Goal: Task Accomplishment & Management: Complete application form

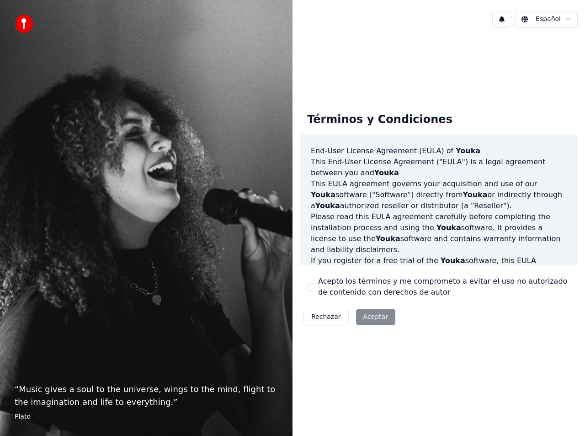
click at [366, 319] on div "Rechazar Aceptar" at bounding box center [349, 317] width 99 height 24
click at [372, 321] on div "Rechazar Aceptar" at bounding box center [349, 317] width 99 height 24
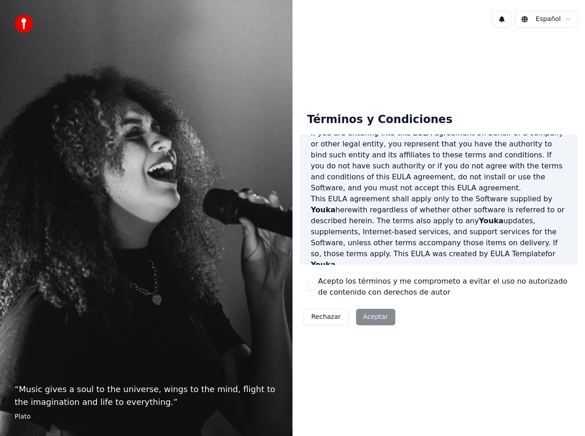
scroll to position [183, 0]
click at [365, 317] on div "Rechazar Aceptar" at bounding box center [349, 317] width 99 height 24
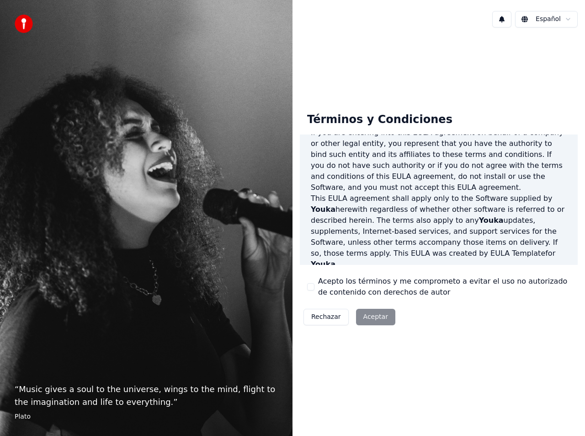
click at [366, 316] on div "Rechazar Aceptar" at bounding box center [349, 317] width 99 height 24
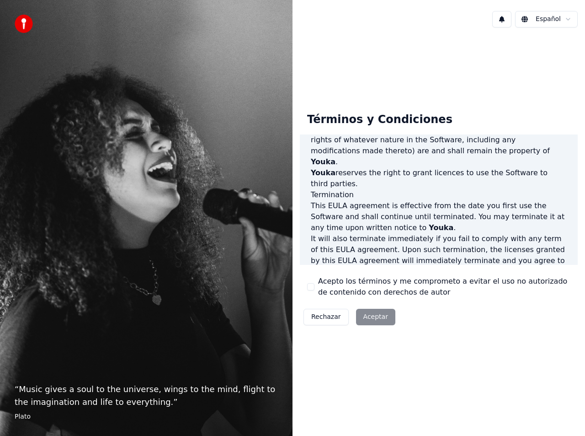
scroll to position [626, 0]
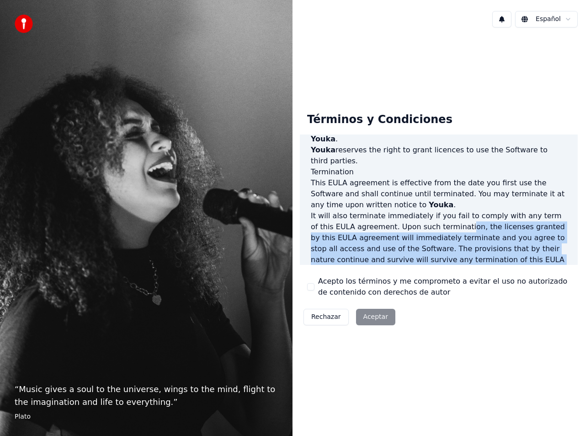
drag, startPoint x: 434, startPoint y: 171, endPoint x: 449, endPoint y: 244, distance: 74.7
click at [449, 246] on div "End-User License Agreement ([PERSON_NAME]) of Youka This End-User License Agree…" at bounding box center [439, 199] width 278 height 131
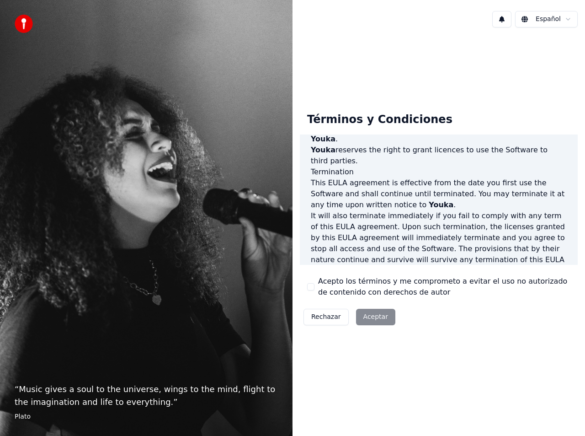
click at [515, 62] on div "Términos y Condiciones End-User License Agreement ([PERSON_NAME]) of Youka This…" at bounding box center [438, 217] width 292 height 364
click at [516, 61] on div "Términos y Condiciones End-User License Agreement ([PERSON_NAME]) of Youka This…" at bounding box center [438, 217] width 292 height 364
click at [566, 171] on div "End-User License Agreement ([PERSON_NAME]) of Youka This End-User License Agree…" at bounding box center [439, 199] width 278 height 131
click at [369, 313] on div "Rechazar Aceptar" at bounding box center [349, 317] width 99 height 24
drag, startPoint x: 369, startPoint y: 312, endPoint x: 365, endPoint y: 308, distance: 5.2
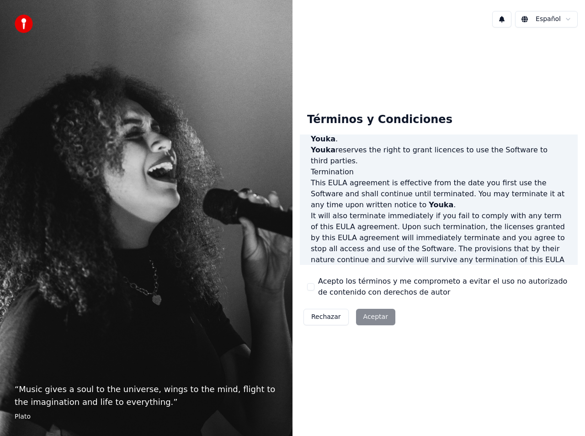
click at [366, 311] on div "Rechazar Aceptar" at bounding box center [349, 317] width 99 height 24
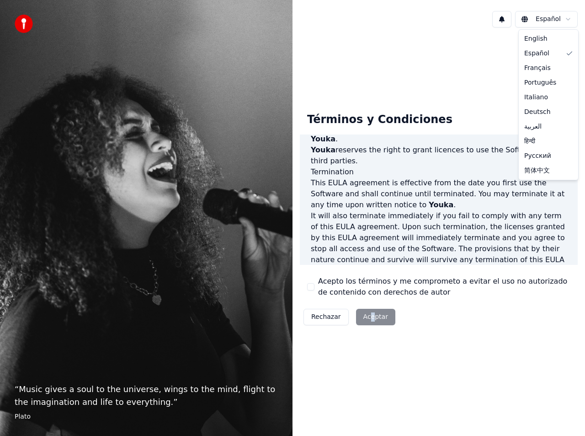
click at [530, 23] on html "“ Music gives a soul to the universe, wings to the mind, flight to the imaginat…" at bounding box center [292, 218] width 585 height 436
click at [526, 21] on html "“ Music gives a soul to the universe, wings to the mind, flight to the imaginat…" at bounding box center [292, 218] width 585 height 436
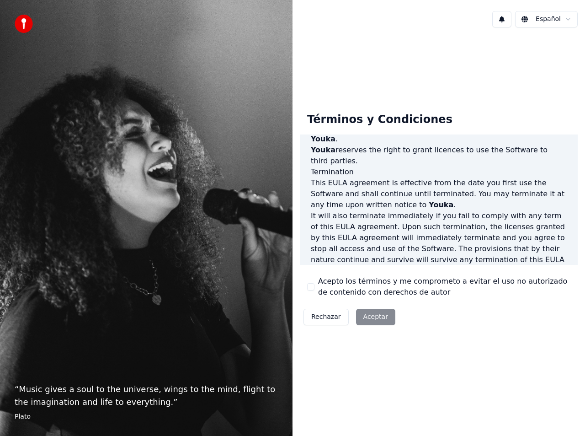
click at [374, 318] on div "Rechazar Aceptar" at bounding box center [349, 317] width 99 height 24
click at [367, 321] on div "Rechazar Aceptar" at bounding box center [349, 317] width 99 height 24
click at [321, 319] on button "Rechazar" at bounding box center [325, 316] width 45 height 16
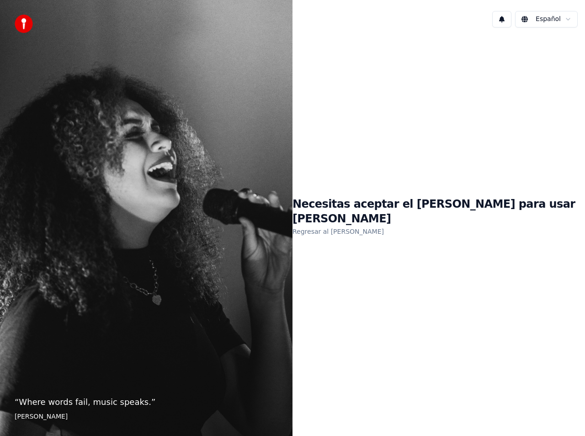
click at [376, 224] on link "Regresar al [PERSON_NAME]" at bounding box center [337, 231] width 91 height 15
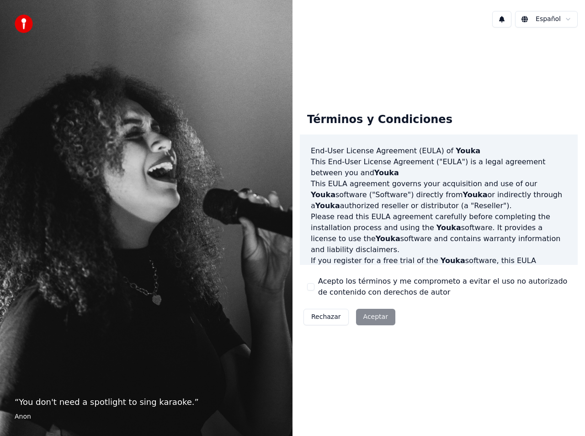
click at [401, 335] on div "Términos y Condiciones End-User License Agreement ([PERSON_NAME]) of Youka This…" at bounding box center [438, 217] width 292 height 239
click at [356, 317] on div "Rechazar Aceptar" at bounding box center [349, 317] width 99 height 24
click at [24, 22] on img at bounding box center [24, 24] width 18 height 18
click at [25, 22] on img at bounding box center [24, 24] width 18 height 18
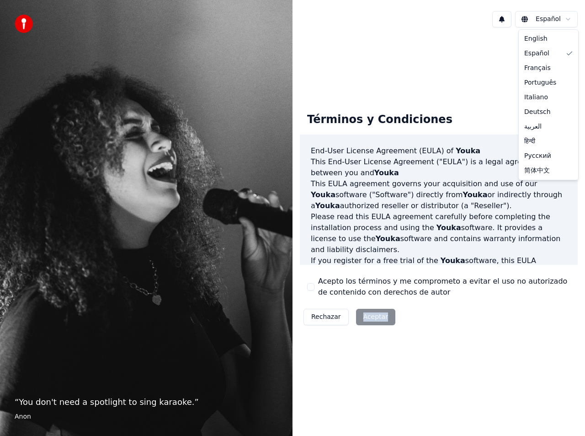
click at [528, 16] on html "“ You don't need a spotlight to sing karaoke. ” Anon Español Términos y Condici…" at bounding box center [292, 218] width 585 height 436
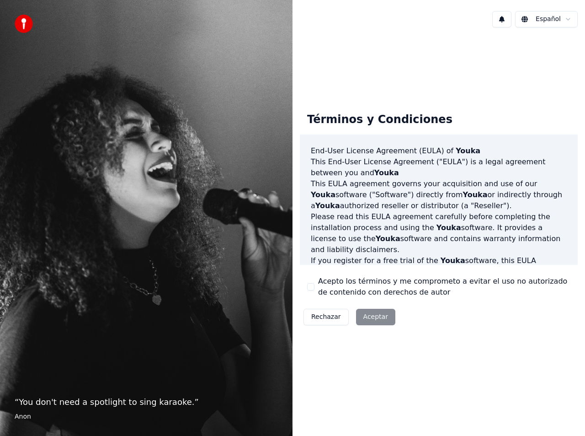
click at [503, 19] on html "“ You don't need a spotlight to sing karaoke. ” Anon Español Términos y Condici…" at bounding box center [292, 218] width 585 height 436
click at [503, 19] on button at bounding box center [501, 19] width 19 height 16
click at [378, 317] on div "Rechazar Aceptar" at bounding box center [349, 317] width 99 height 24
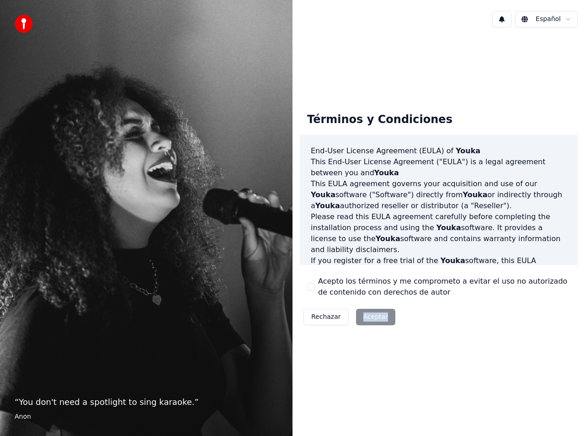
click at [377, 317] on div "Rechazar Aceptar" at bounding box center [349, 317] width 99 height 24
click at [193, 287] on div "“ You don't need a spotlight to sing karaoke. ” [PERSON_NAME]" at bounding box center [146, 218] width 292 height 436
click at [195, 290] on div "“ You don't need a spotlight to sing karaoke. ” [PERSON_NAME]" at bounding box center [146, 218] width 292 height 436
click at [258, 171] on div "“ You don't need a spotlight to sing karaoke. ” [PERSON_NAME]" at bounding box center [146, 218] width 292 height 436
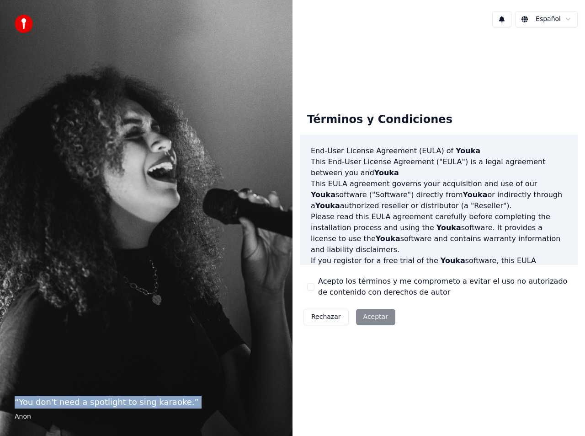
click at [258, 171] on div "“ You don't need a spotlight to sing karaoke. ” [PERSON_NAME]" at bounding box center [146, 218] width 292 height 436
click at [322, 323] on button "Rechazar" at bounding box center [325, 316] width 45 height 16
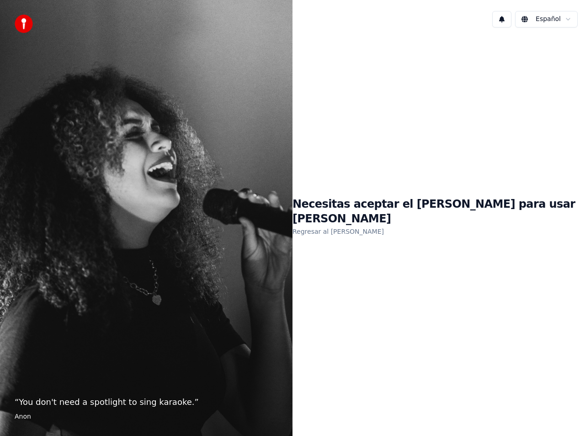
click at [383, 234] on div "Necesitas aceptar el [PERSON_NAME] para usar Youka Regresar al [PERSON_NAME]" at bounding box center [438, 217] width 292 height 364
drag, startPoint x: 383, startPoint y: 234, endPoint x: 273, endPoint y: 149, distance: 138.5
click at [382, 233] on div "Necesitas aceptar el [PERSON_NAME] para usar Youka Regresar al [PERSON_NAME]" at bounding box center [438, 217] width 292 height 364
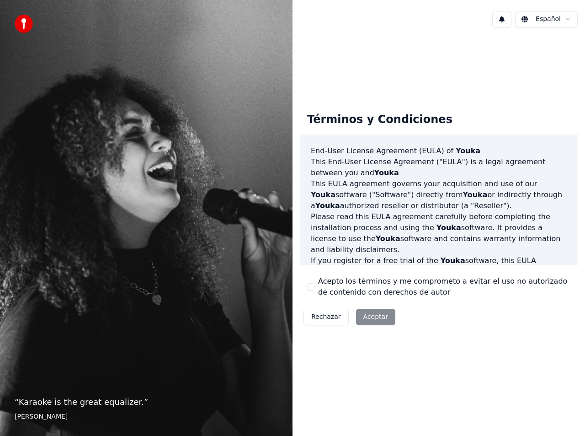
click at [371, 319] on div "Rechazar Aceptar" at bounding box center [349, 317] width 99 height 24
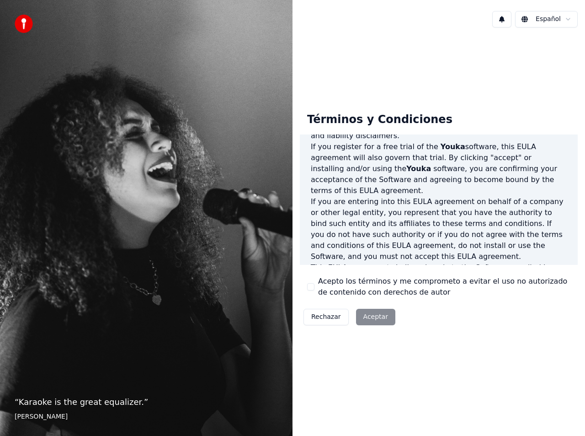
scroll to position [264, 0]
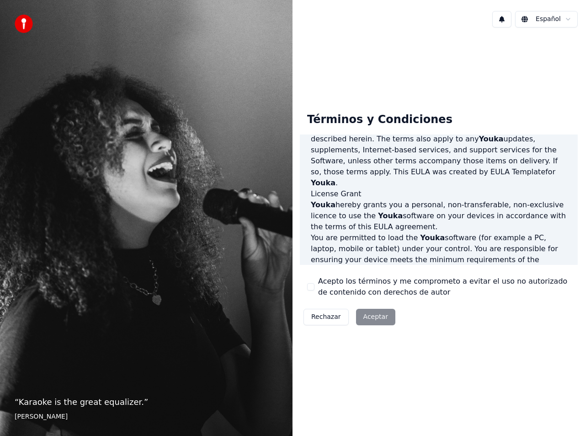
click at [327, 321] on button "Rechazar" at bounding box center [325, 316] width 45 height 16
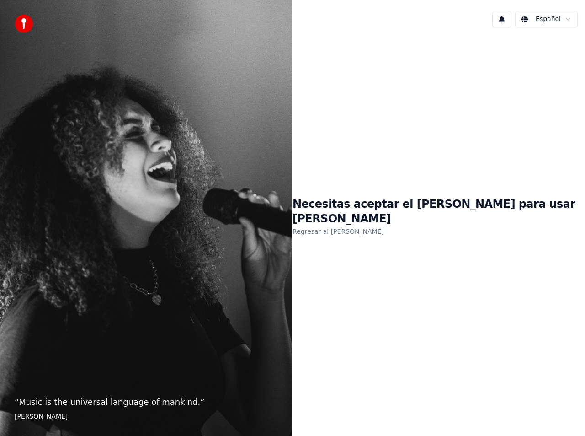
click at [367, 227] on link "Regresar al [PERSON_NAME]" at bounding box center [337, 231] width 91 height 15
